Goal: Information Seeking & Learning: Learn about a topic

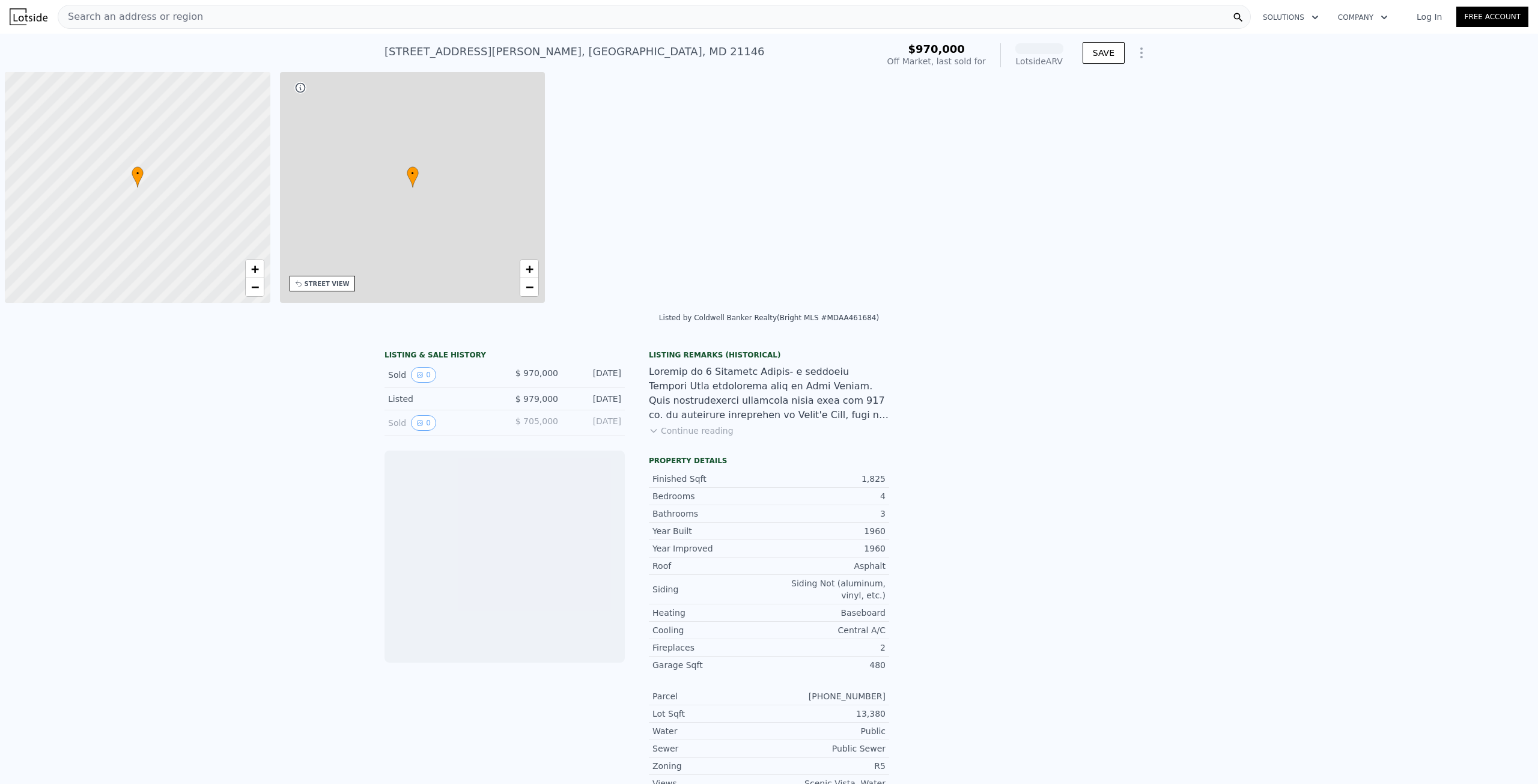
scroll to position [0, 4]
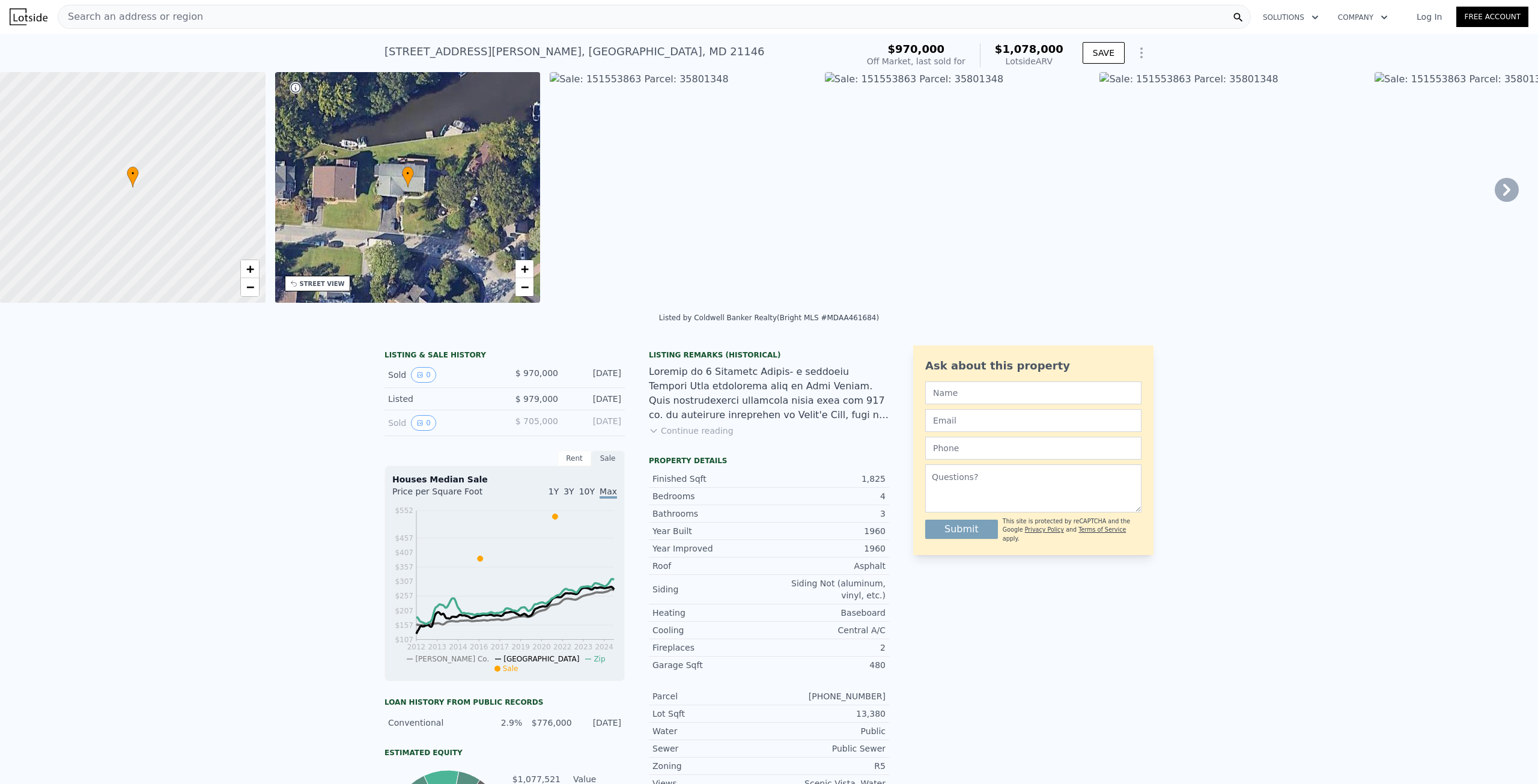
click at [226, 6] on div "Search an address or region" at bounding box center [654, 16] width 1193 height 24
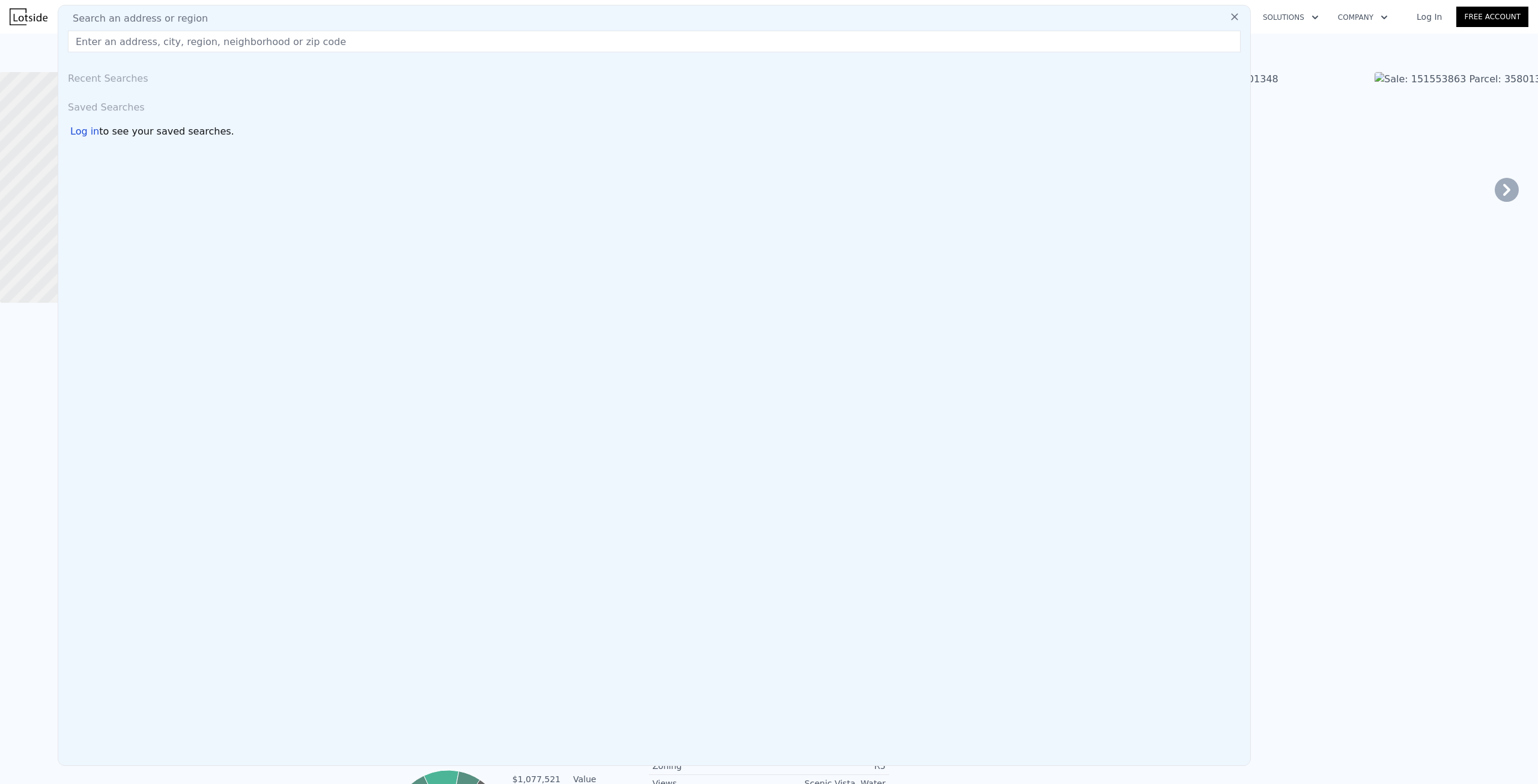
click at [36, 45] on div "6 Giddings Ave , Severna Park , MD 21146 Sold Jul 2021 for $970k (~ARV $1.078m …" at bounding box center [769, 53] width 1538 height 38
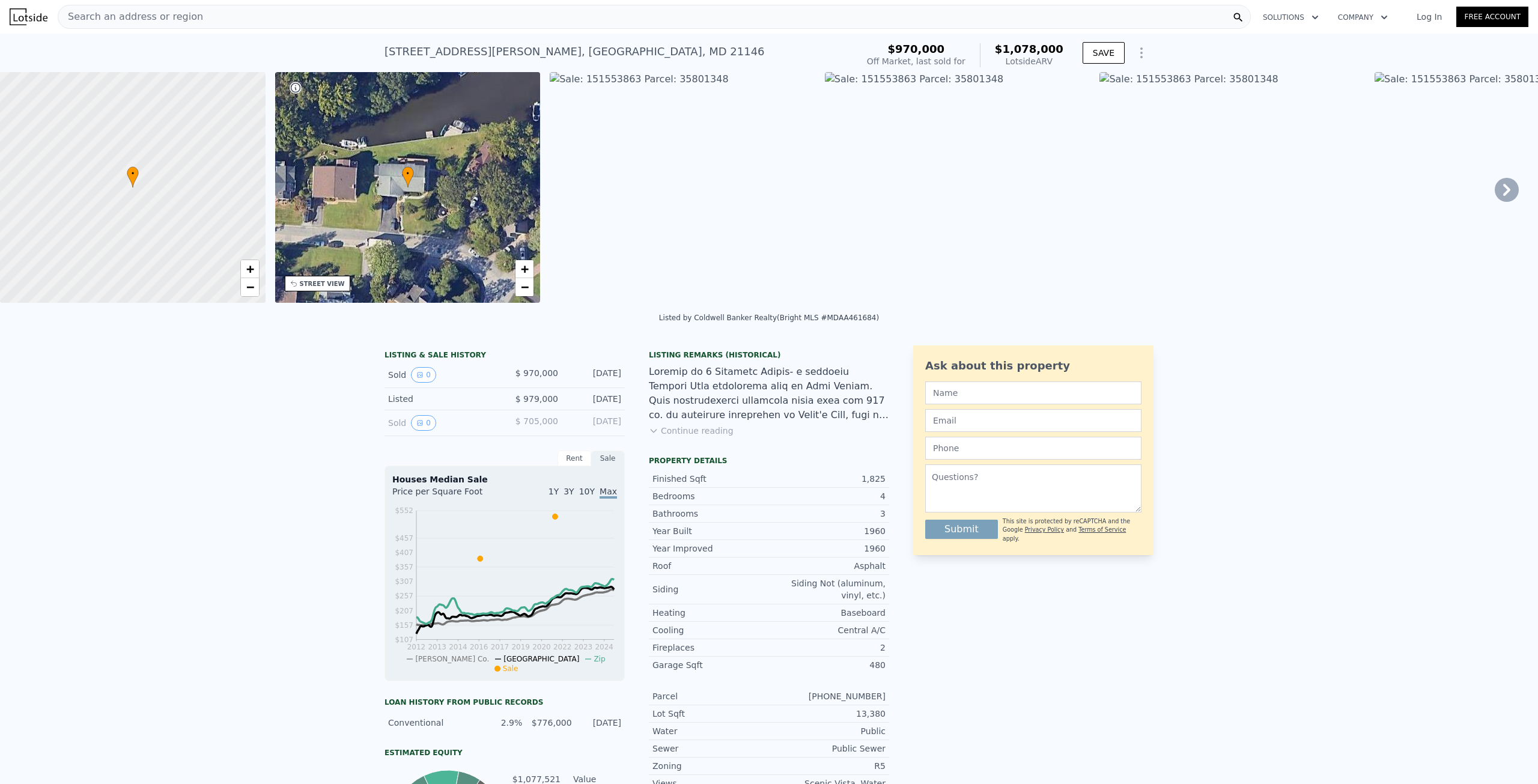
click at [665, 430] on div "Listing Remarks (Historical) Continue reading" at bounding box center [769, 400] width 241 height 101
click at [667, 437] on button "Continue reading" at bounding box center [691, 430] width 85 height 12
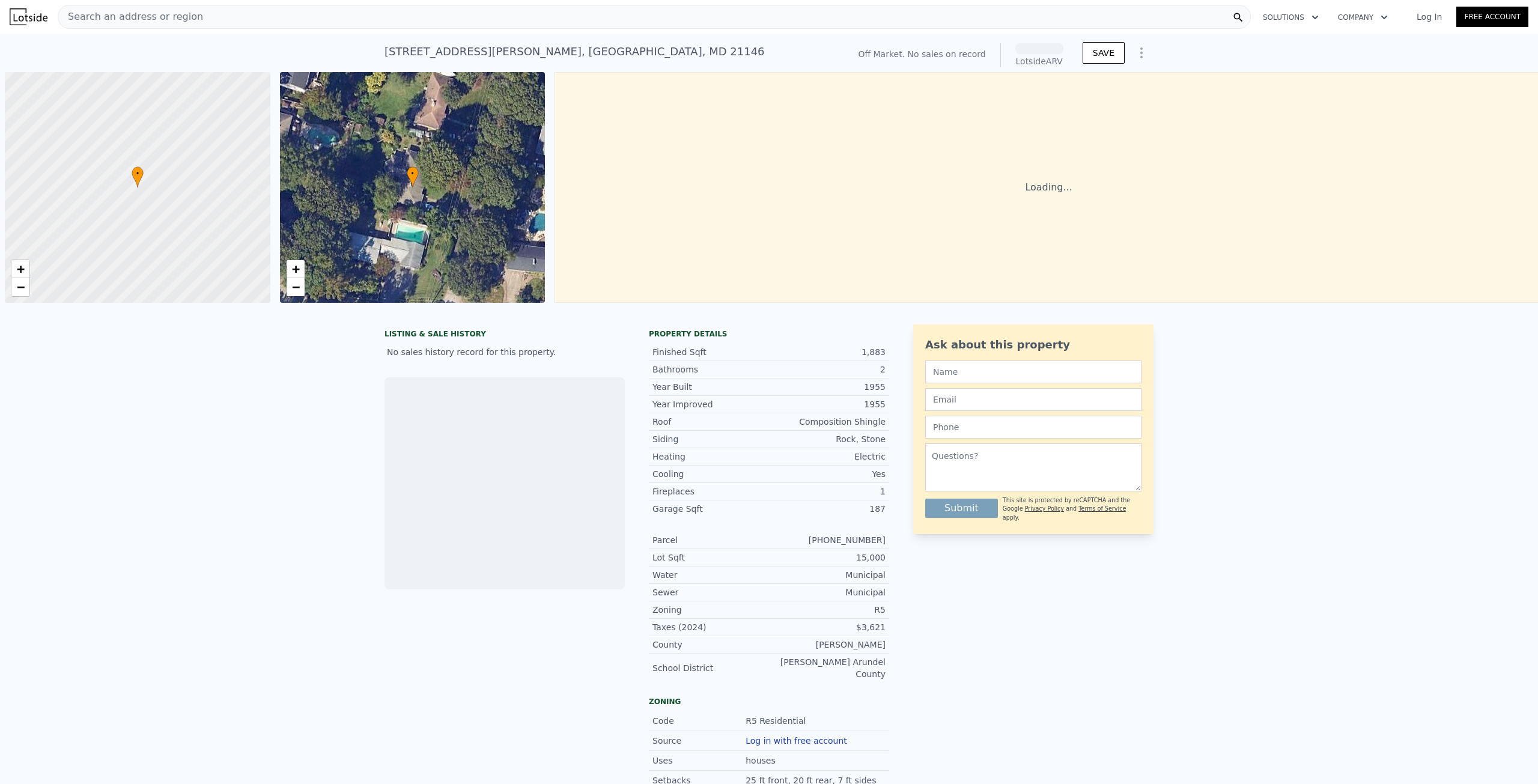
scroll to position [0, 4]
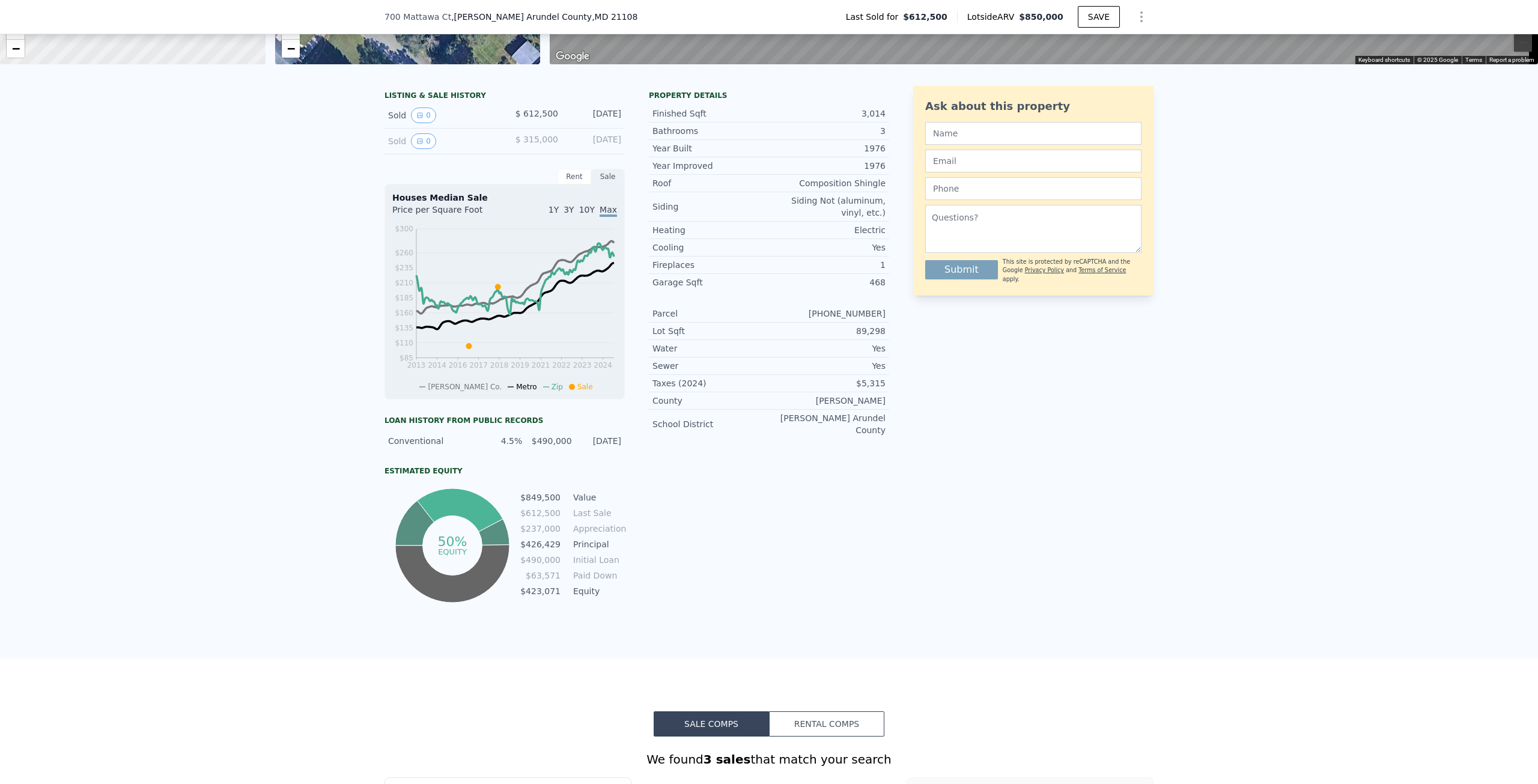
scroll to position [236, 0]
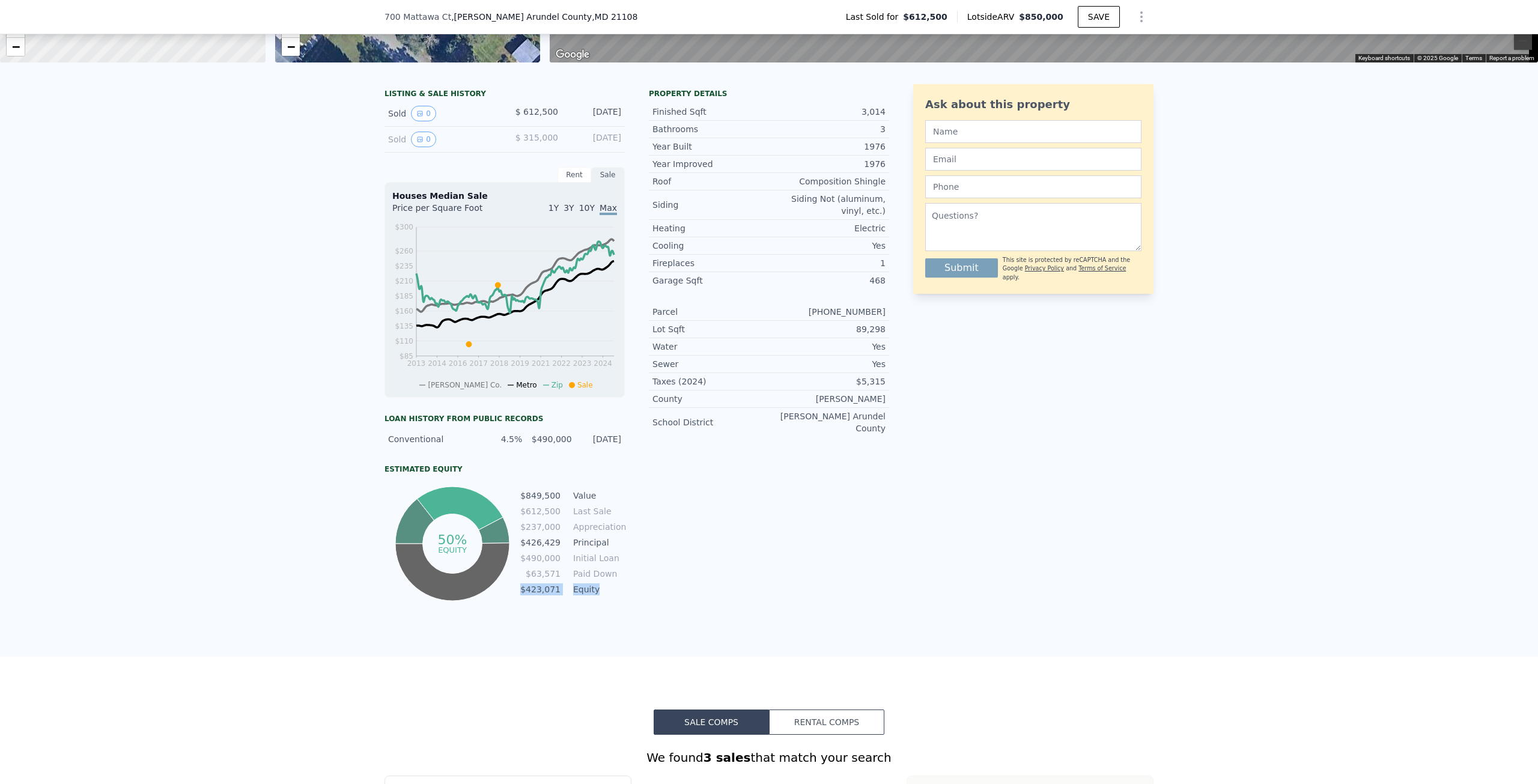
drag, startPoint x: 522, startPoint y: 598, endPoint x: 605, endPoint y: 600, distance: 83.0
click at [605, 596] on tr "$423,071 Equity" at bounding box center [572, 589] width 105 height 13
click at [606, 596] on td "Equity" at bounding box center [598, 589] width 54 height 13
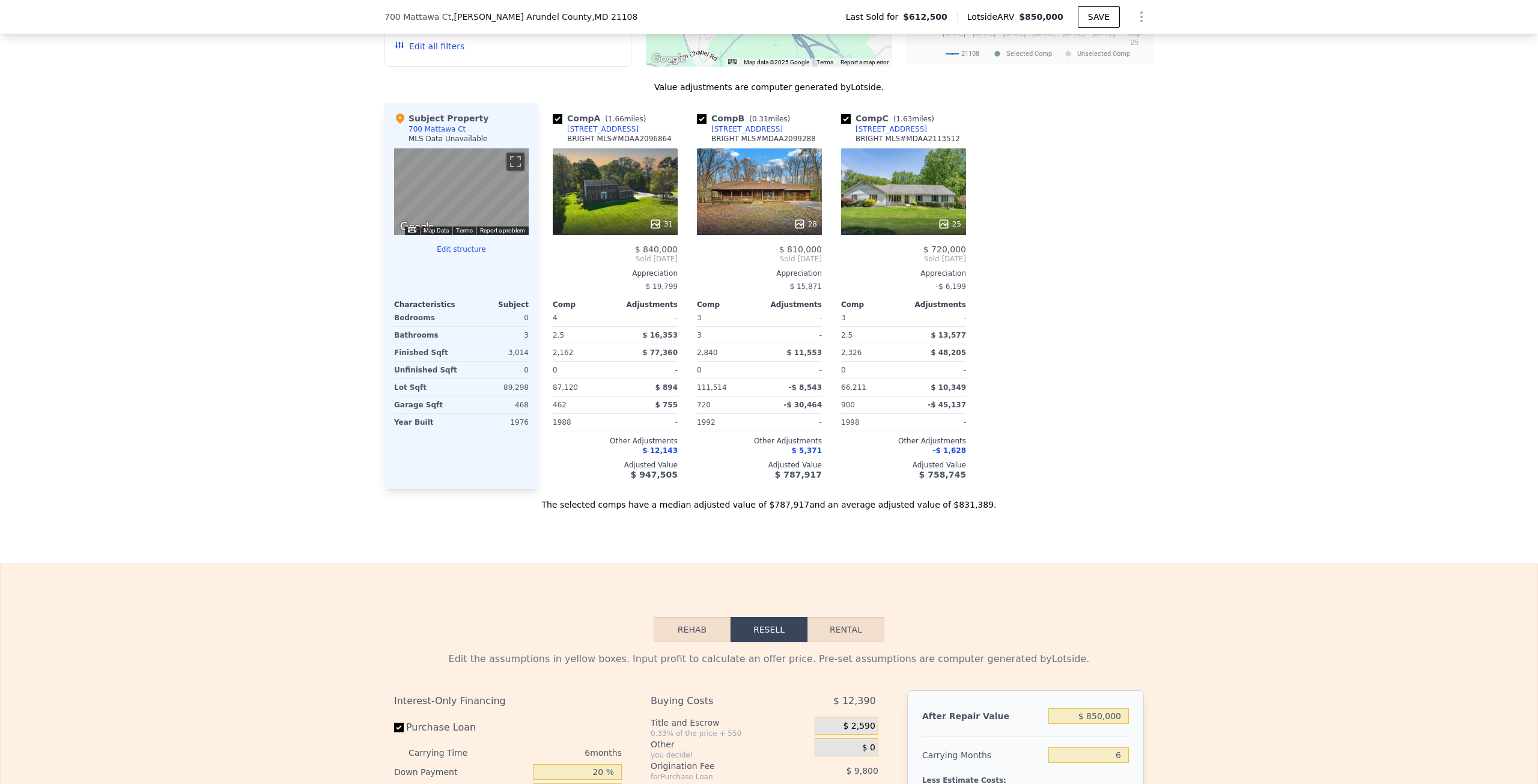
scroll to position [1438, 0]
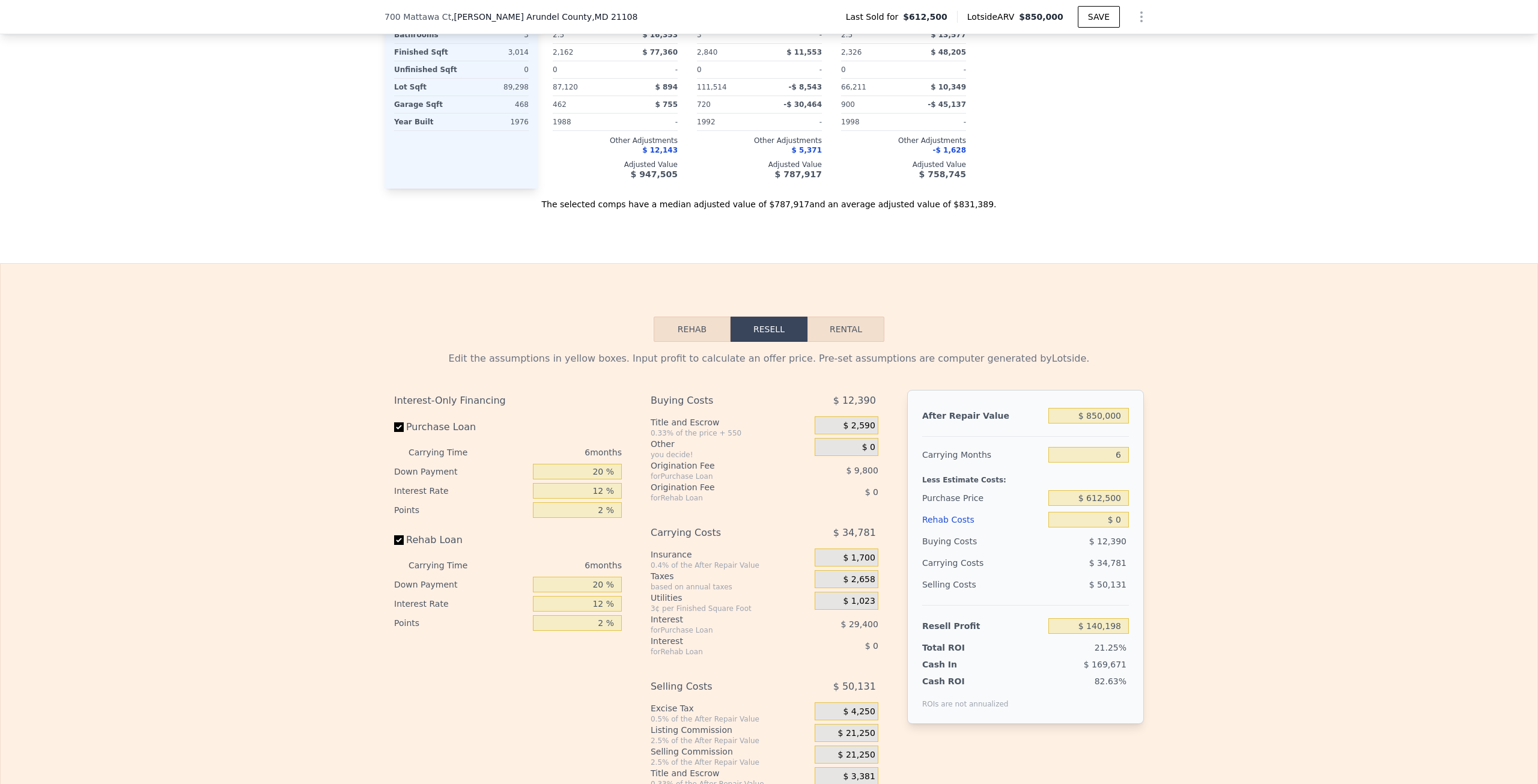
click at [685, 335] on button "Rehab" at bounding box center [692, 328] width 77 height 25
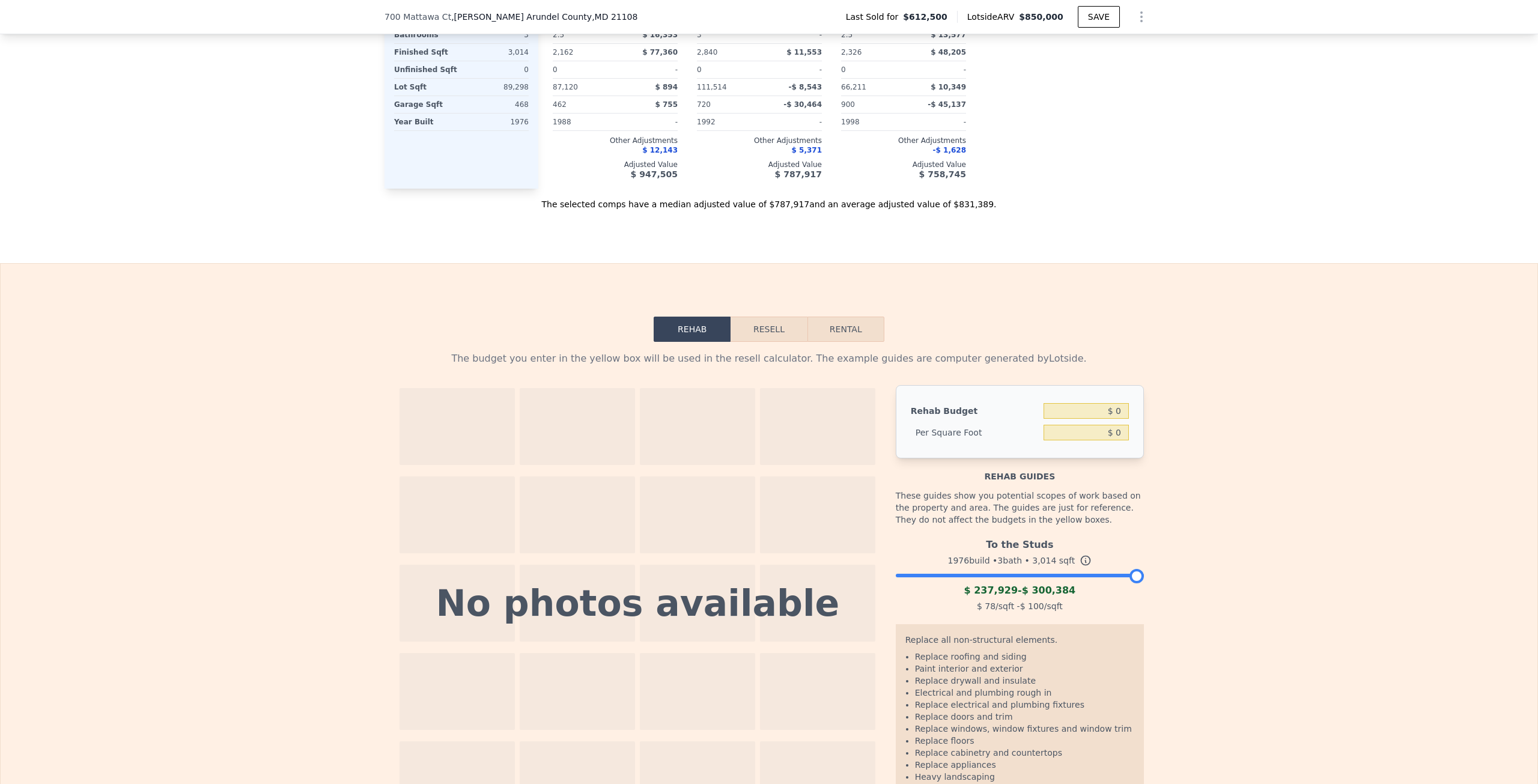
click at [760, 339] on button "Resell" at bounding box center [769, 328] width 76 height 25
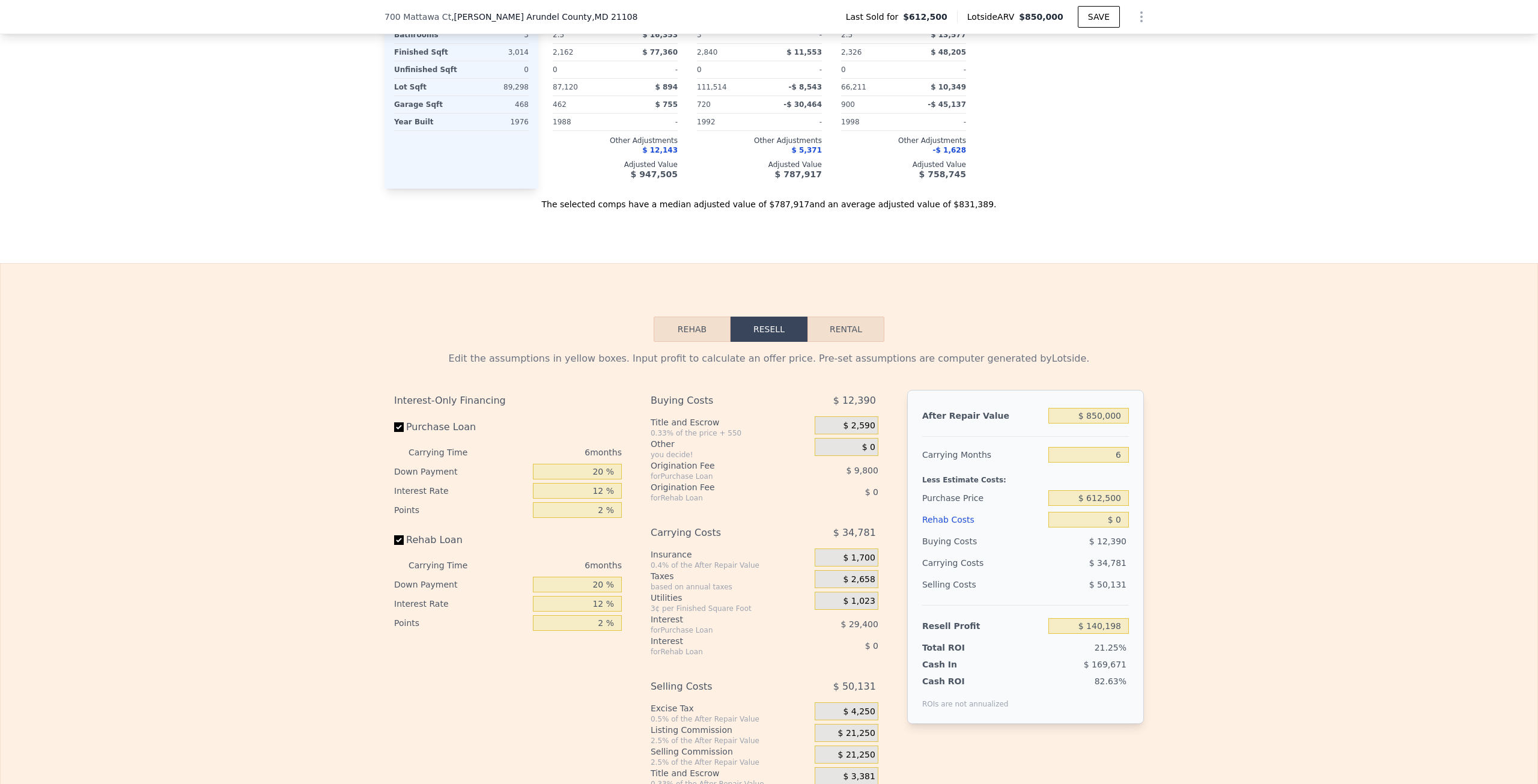
click at [724, 342] on button "Rehab" at bounding box center [692, 328] width 77 height 25
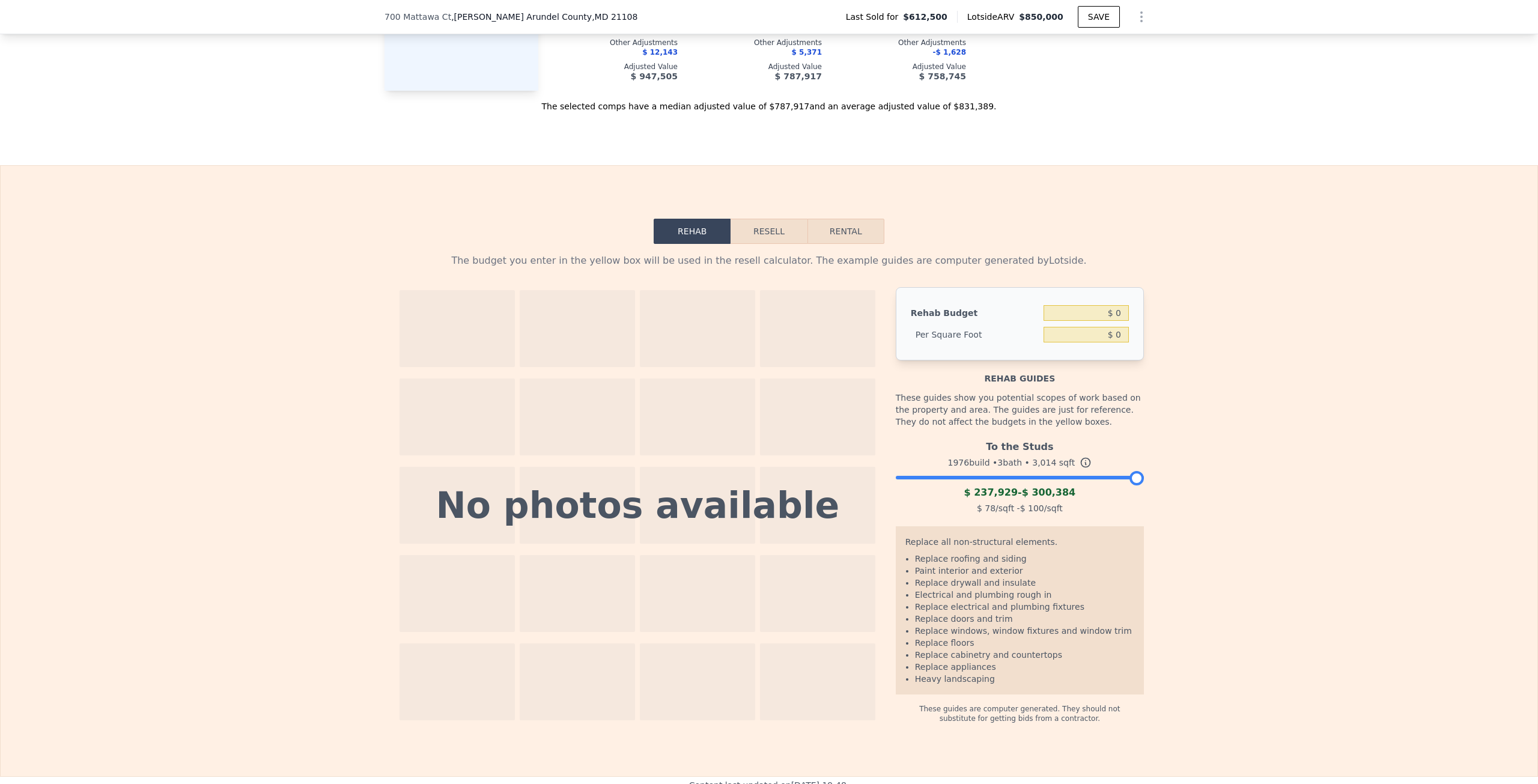
scroll to position [1618, 0]
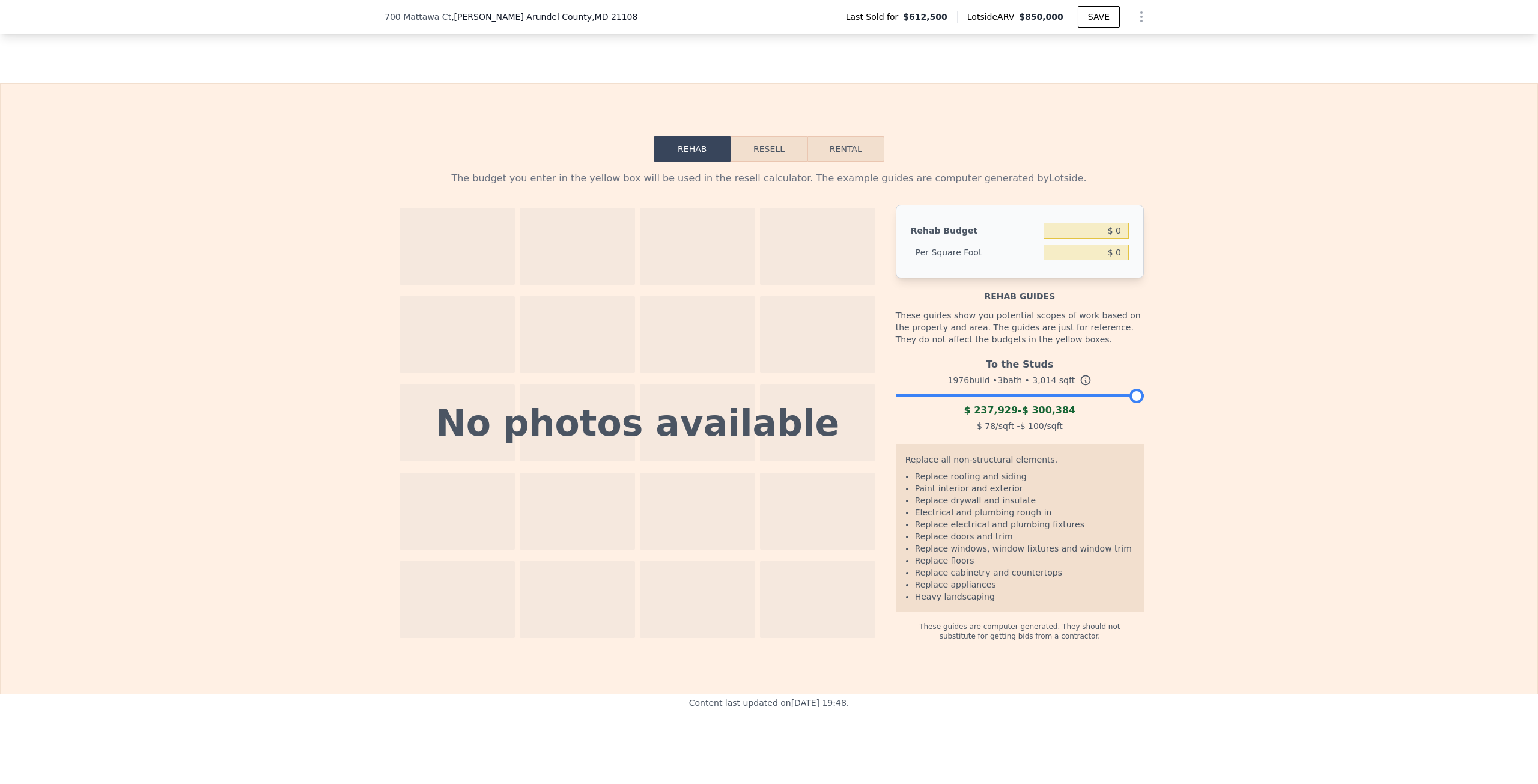
click at [769, 157] on button "Resell" at bounding box center [769, 149] width 76 height 25
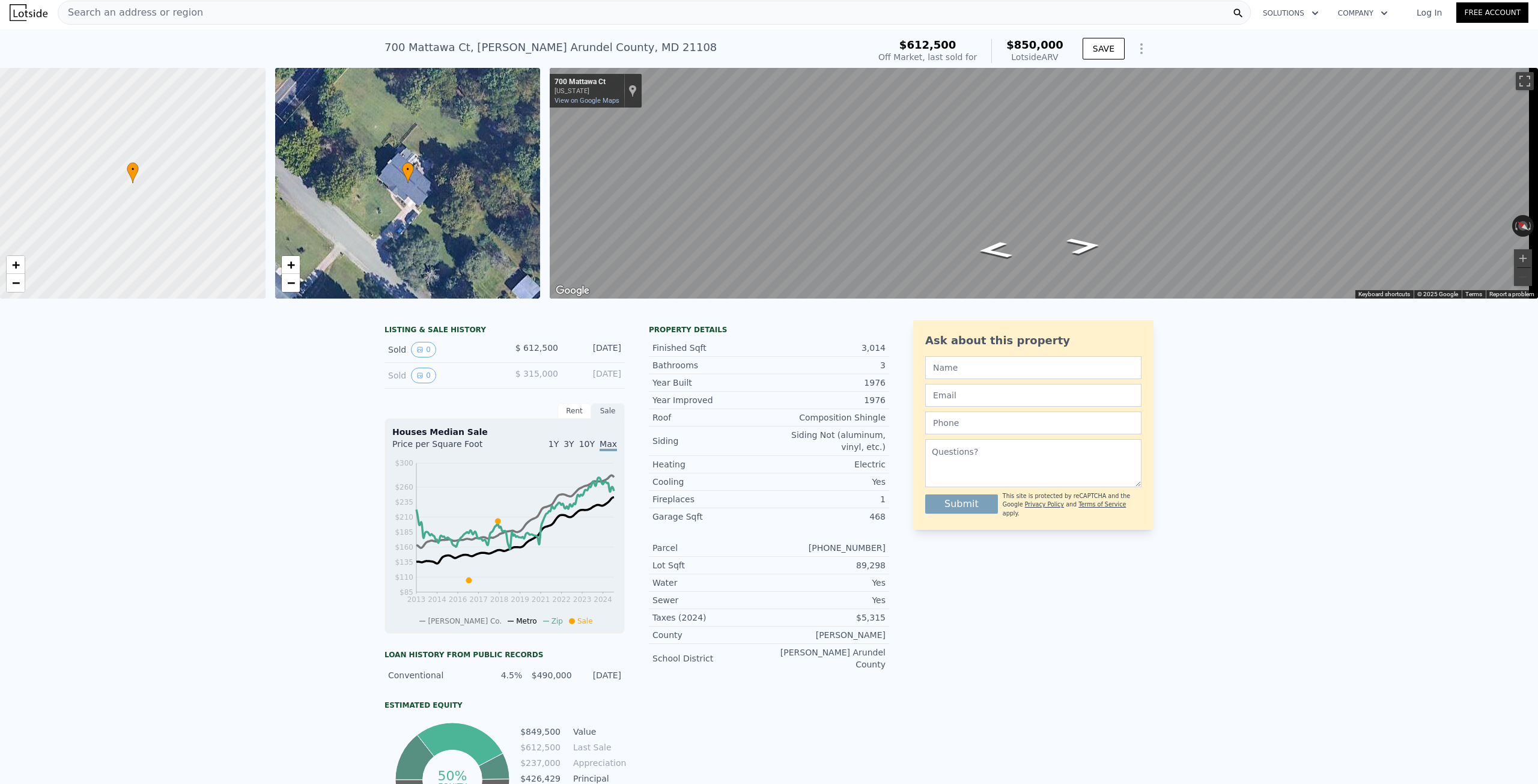
scroll to position [0, 0]
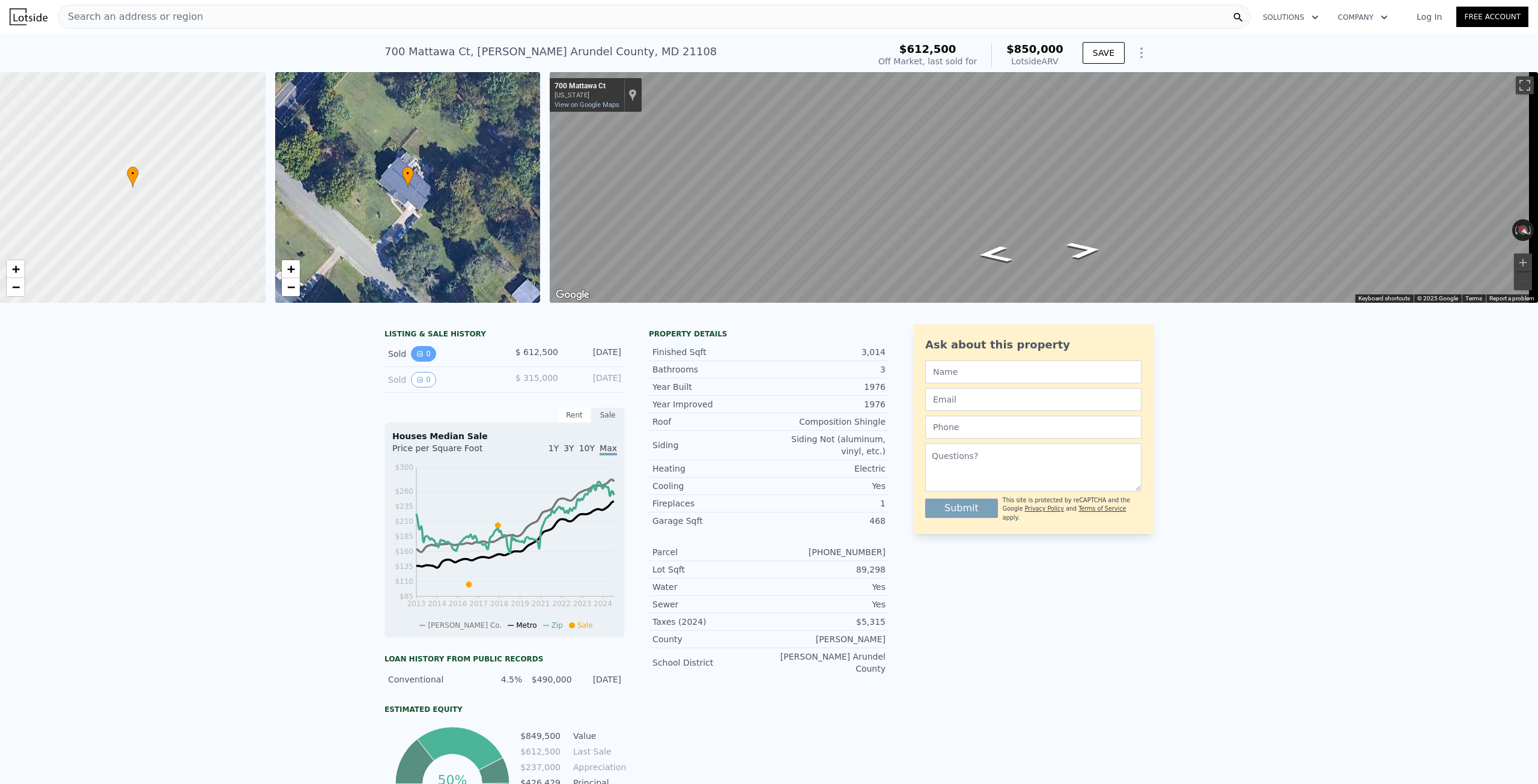
click at [420, 362] on button "0" at bounding box center [423, 354] width 25 height 15
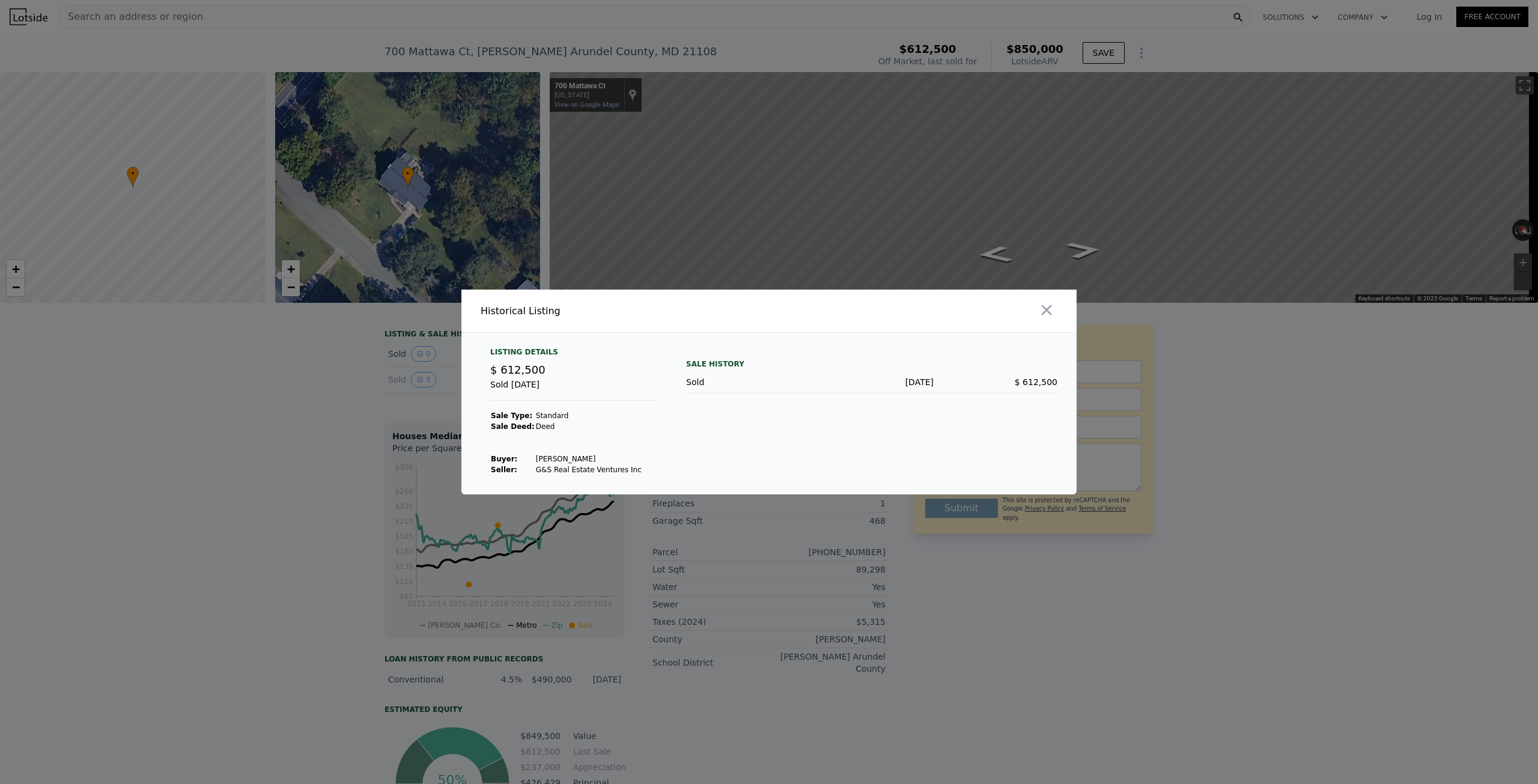
drag, startPoint x: 487, startPoint y: 364, endPoint x: 429, endPoint y: 366, distance: 58.0
click at [440, 364] on div "​ Historical Listing Listing Details $ 612,500 Sold [DATE] Sale Type: Standard …" at bounding box center [769, 392] width 1538 height 784
click at [389, 366] on div at bounding box center [769, 392] width 1538 height 784
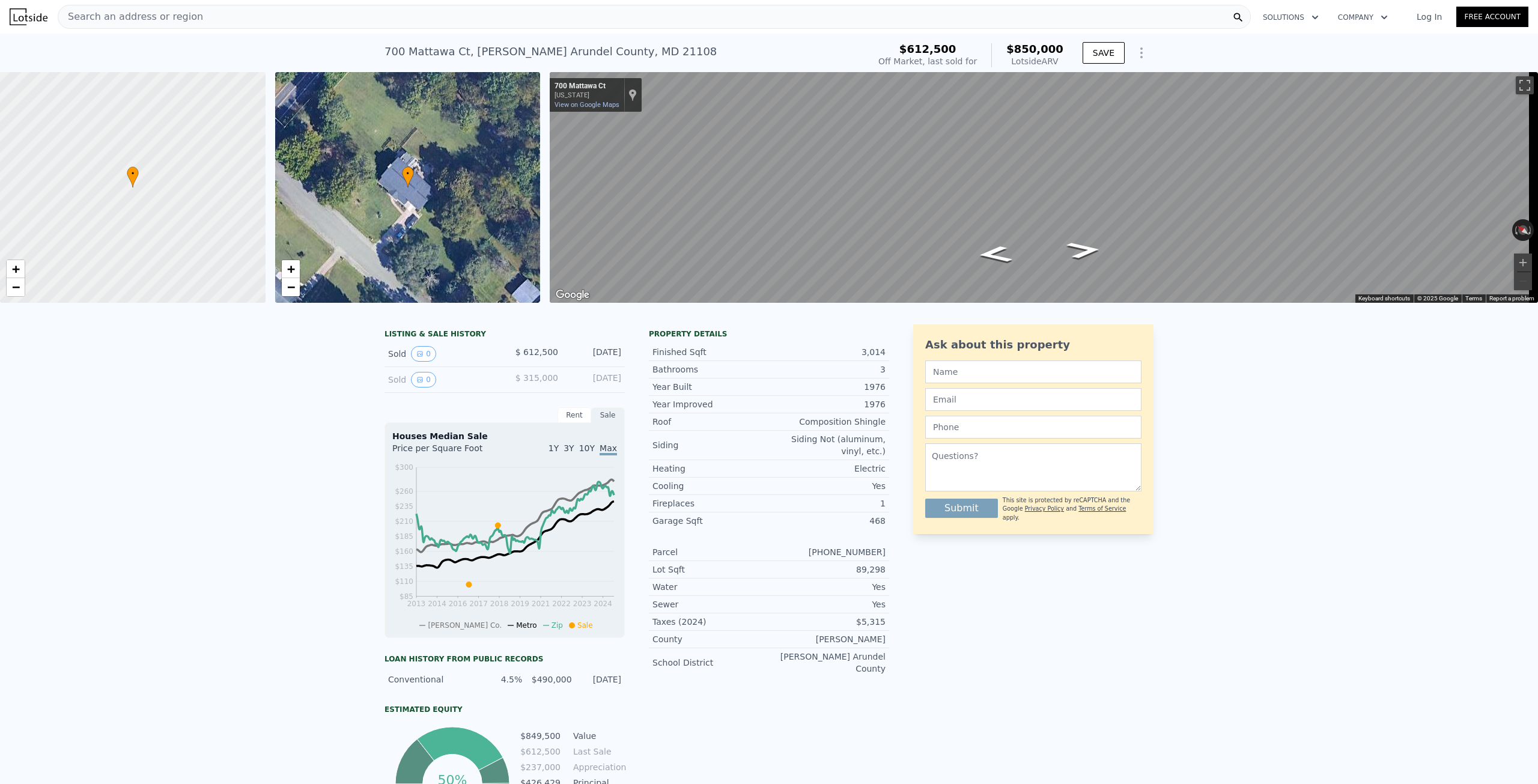
click at [390, 362] on div "Sold 0" at bounding box center [441, 354] width 107 height 15
click at [416, 357] on icon "View historical data" at bounding box center [420, 354] width 7 height 7
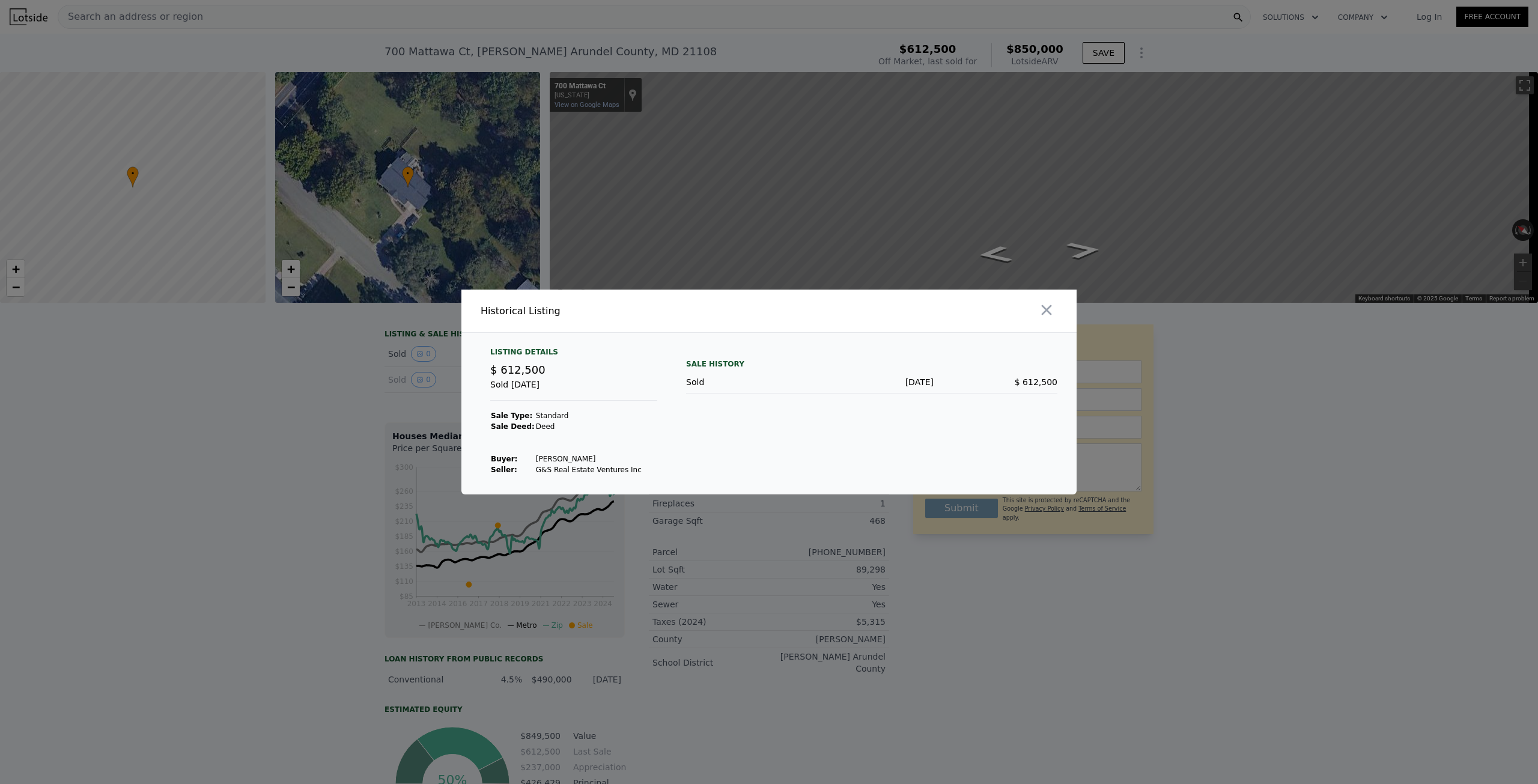
click at [631, 536] on div at bounding box center [769, 392] width 1538 height 784
